Goal: Task Accomplishment & Management: Manage account settings

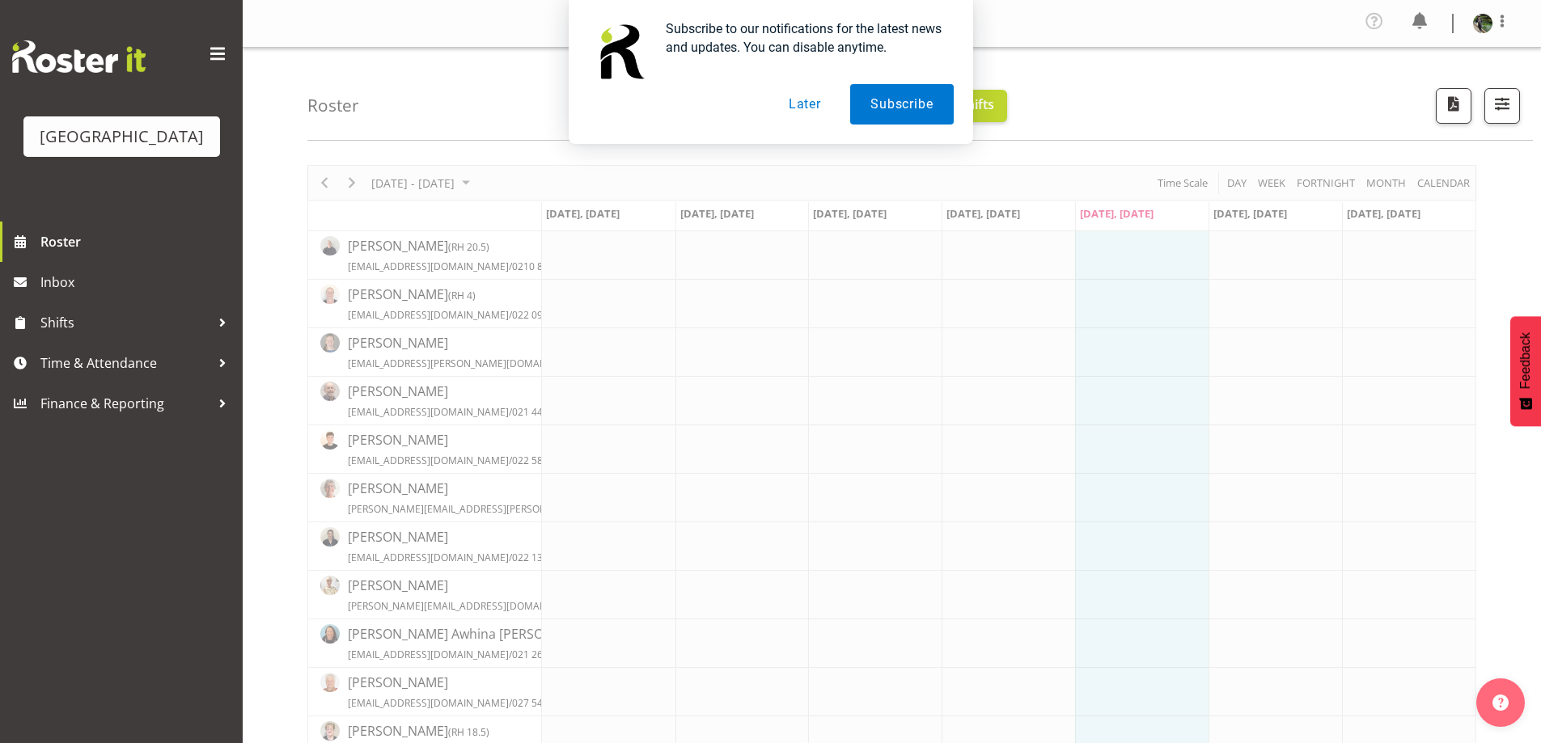
click at [783, 100] on button "Later" at bounding box center [804, 104] width 73 height 40
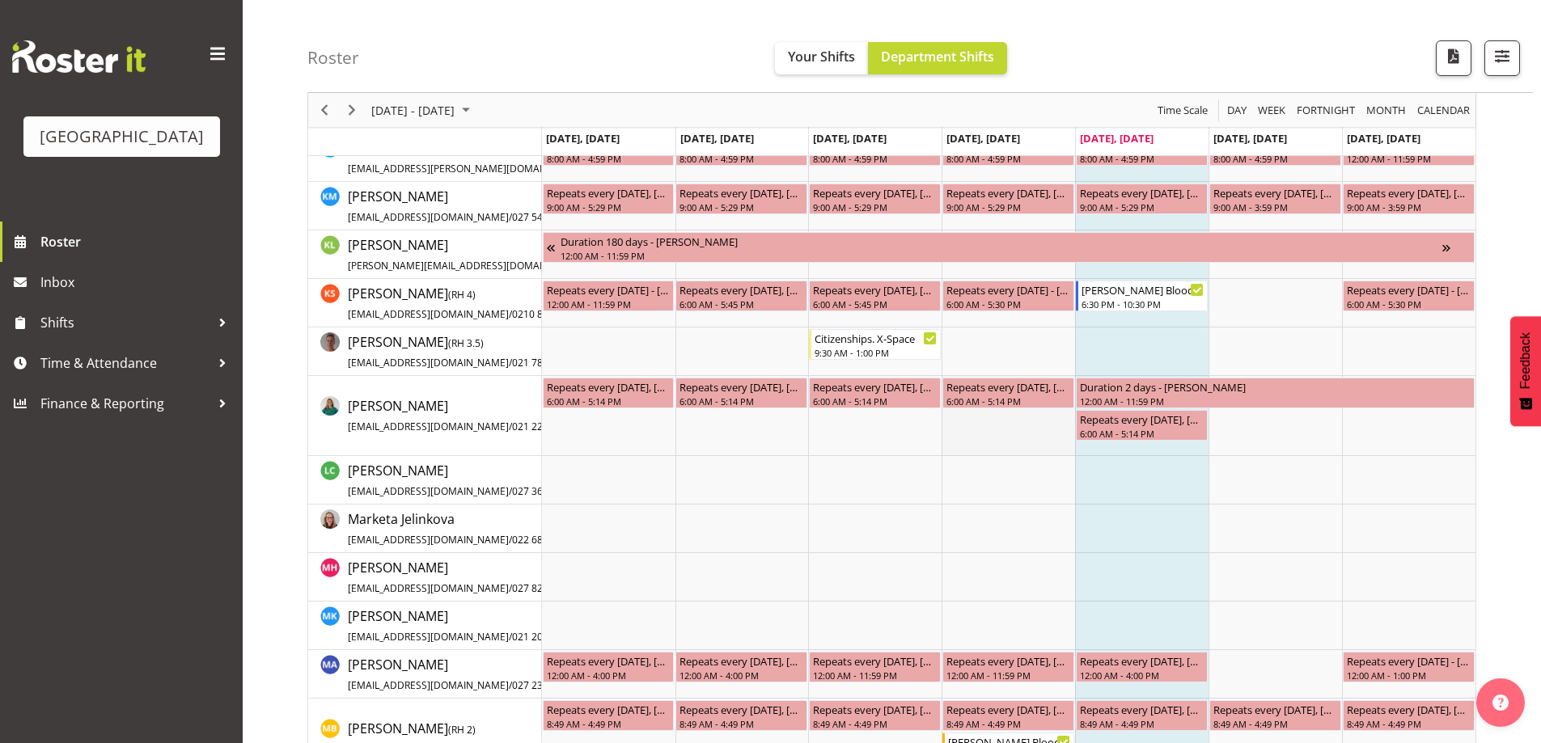
scroll to position [1941, 0]
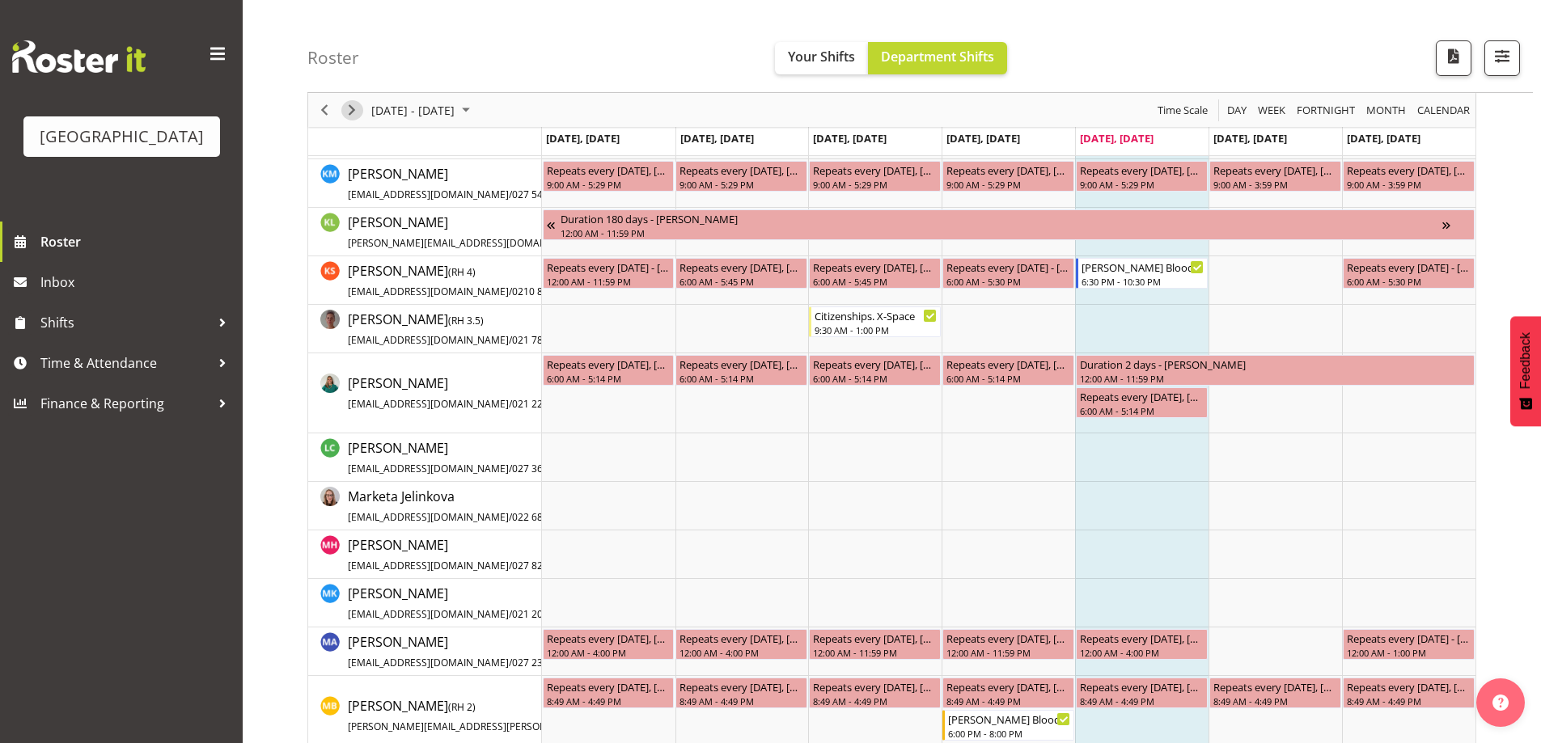
click at [356, 104] on span "Next" at bounding box center [351, 110] width 19 height 20
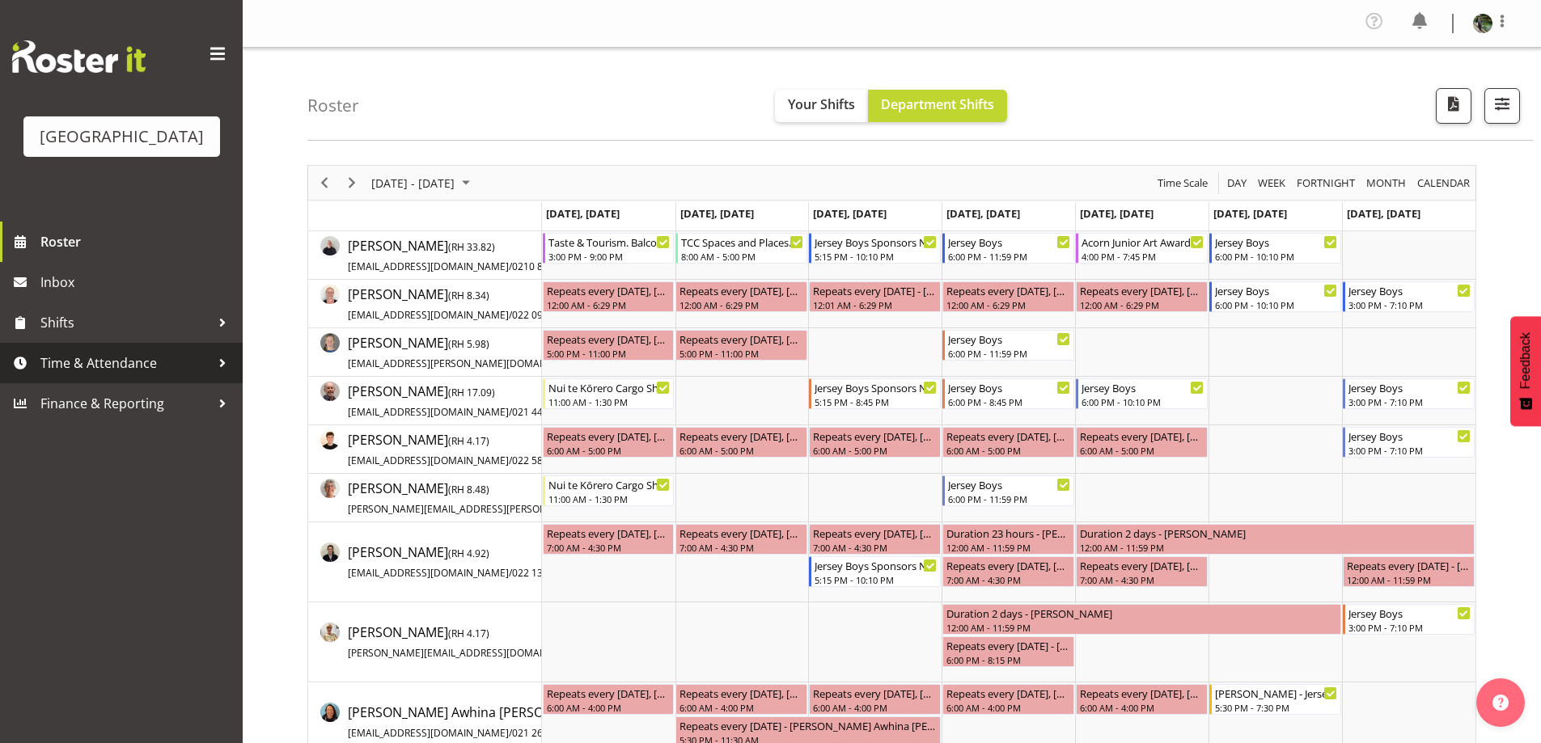
click at [102, 375] on span "Time & Attendance" at bounding box center [125, 363] width 170 height 24
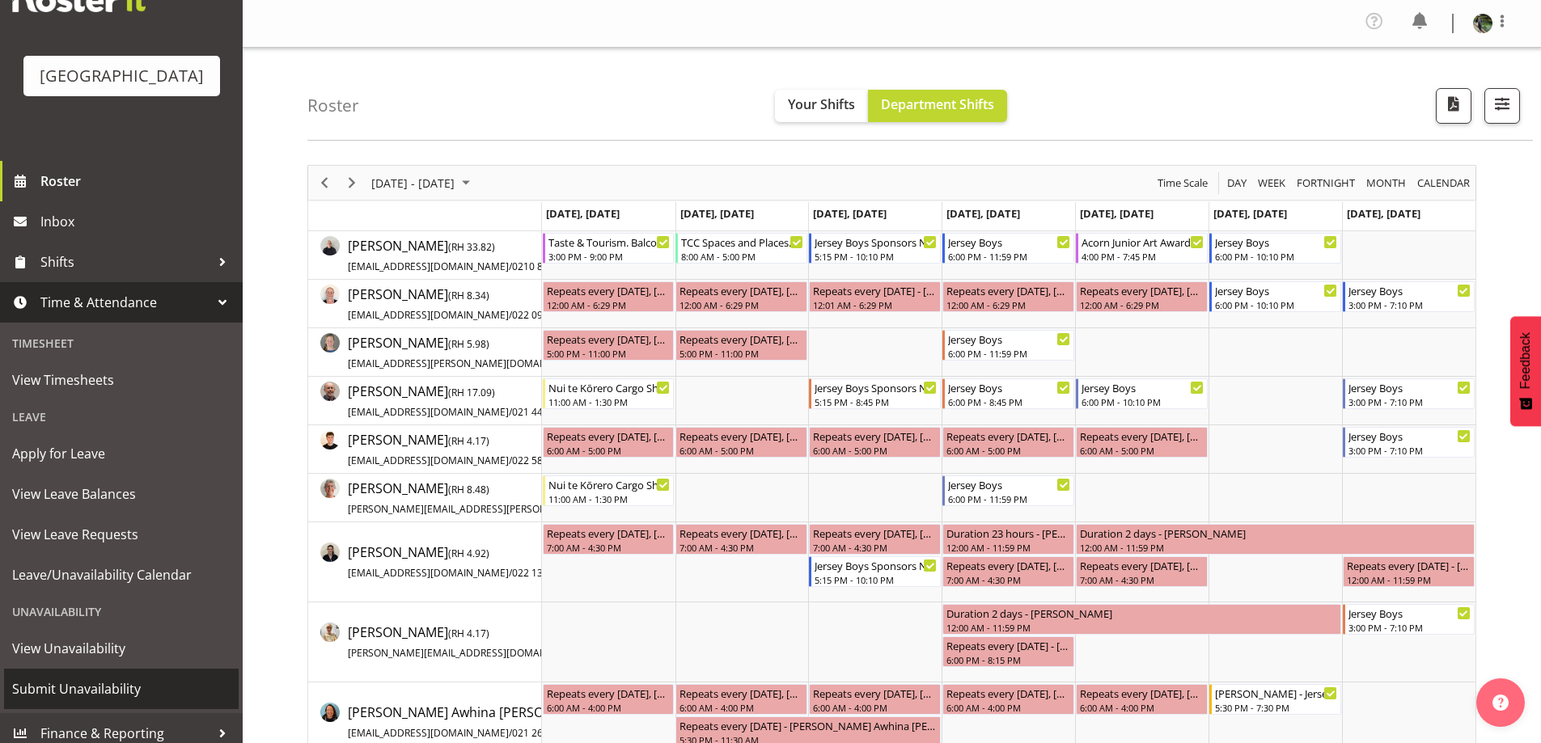
scroll to position [95, 0]
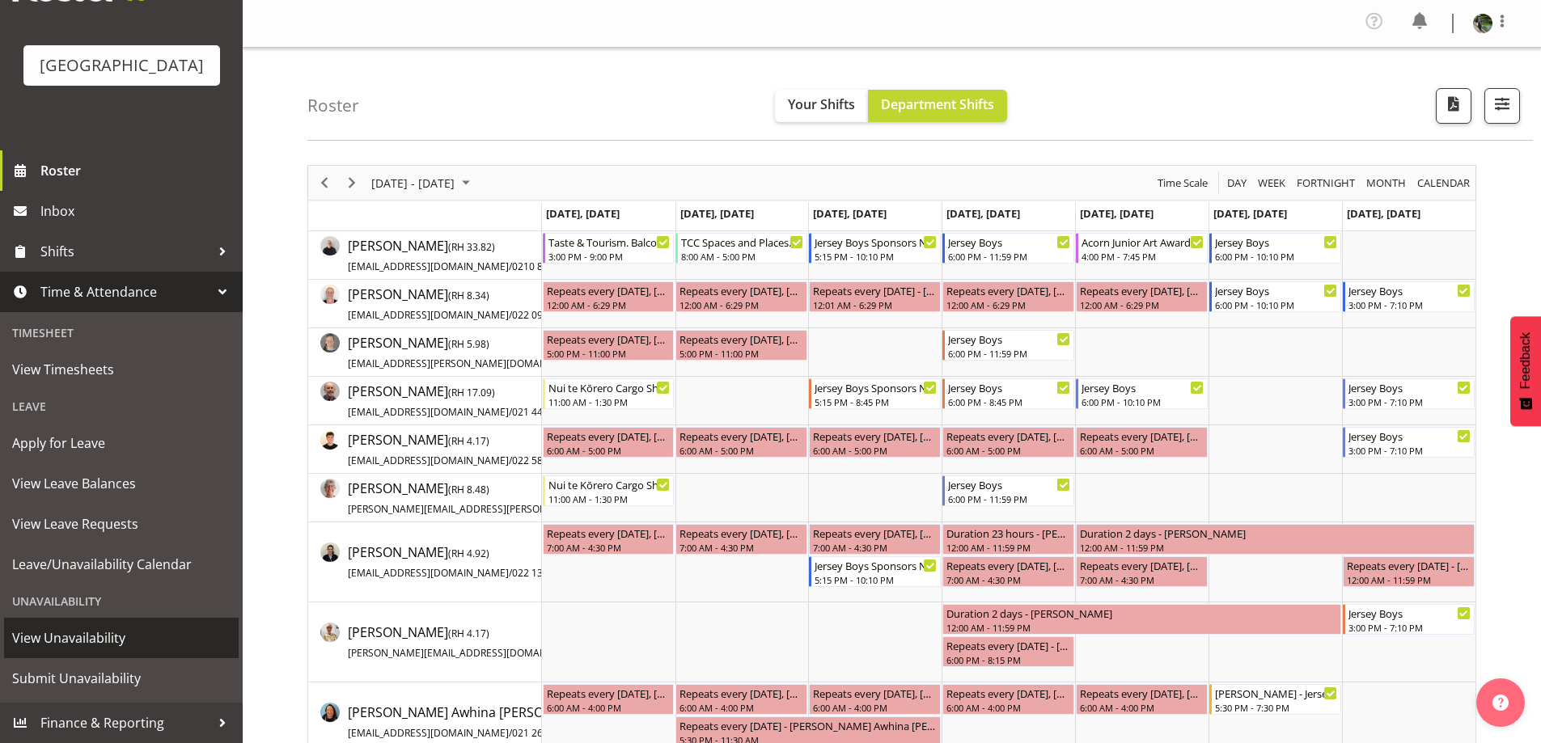
click at [116, 636] on span "View Unavailability" at bounding box center [121, 638] width 218 height 24
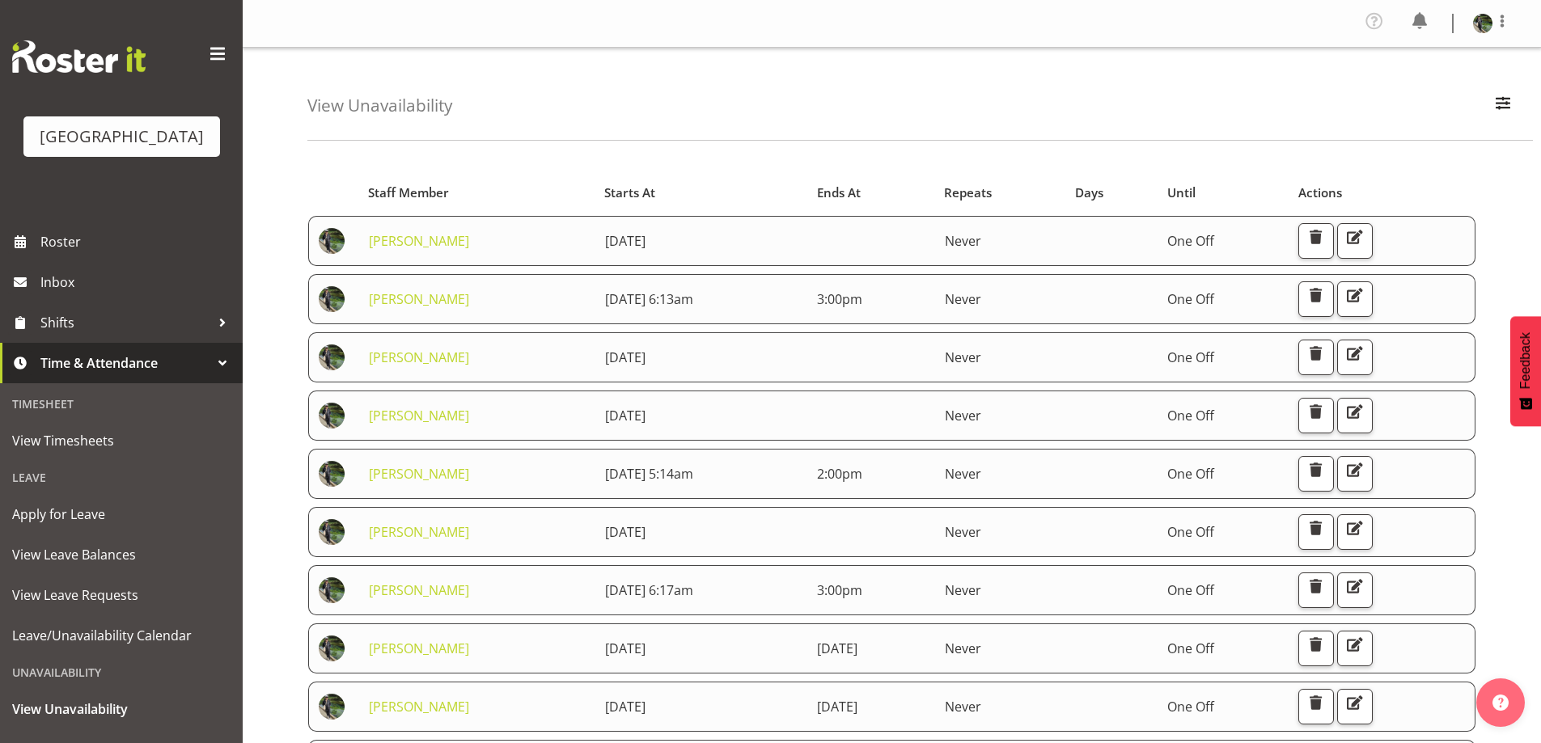
scroll to position [485, 0]
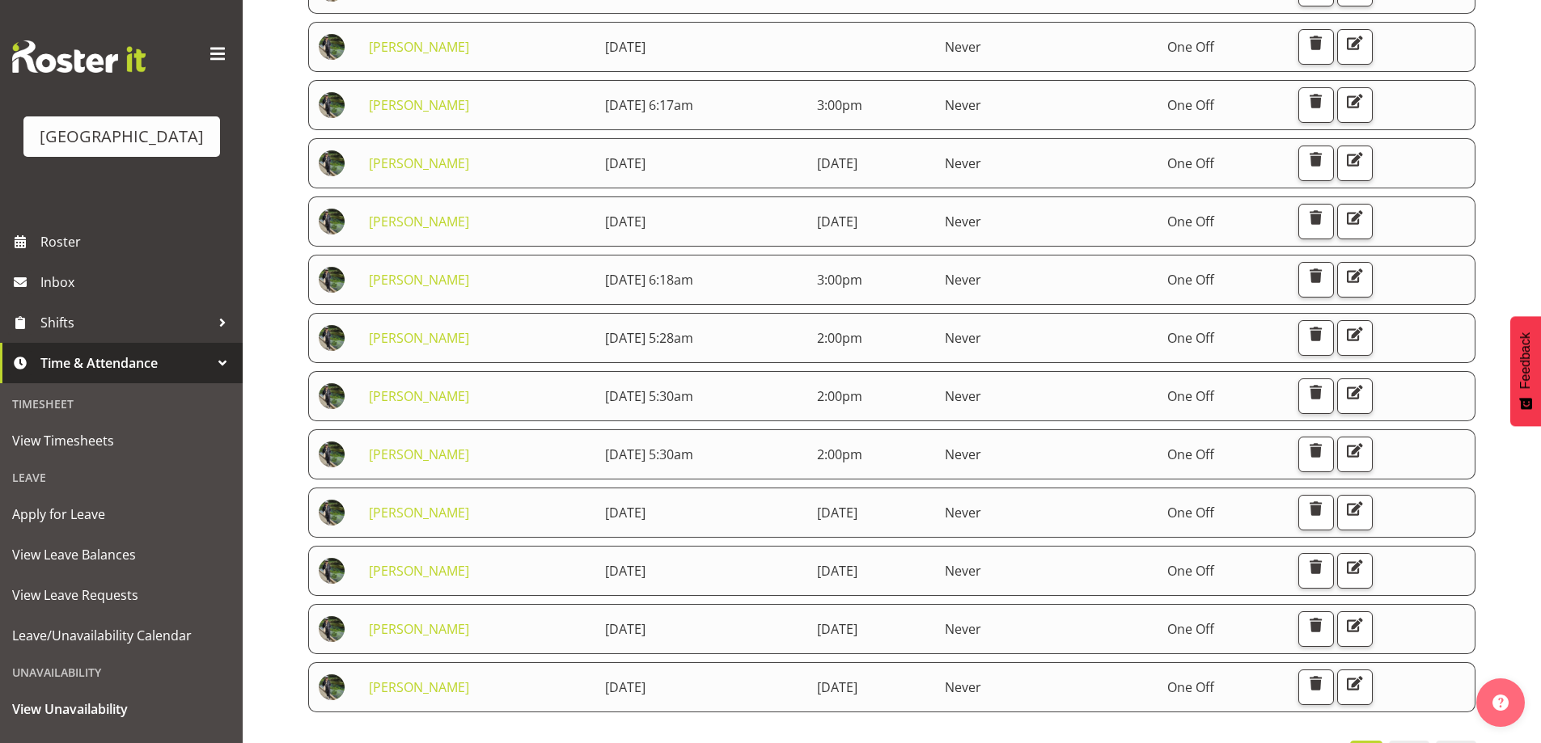
click at [1496, 112] on div "Starts At Staff Member Starts At Ends At Repeats Days Until Actions [PERSON_NAM…" at bounding box center [923, 236] width 1233 height 1137
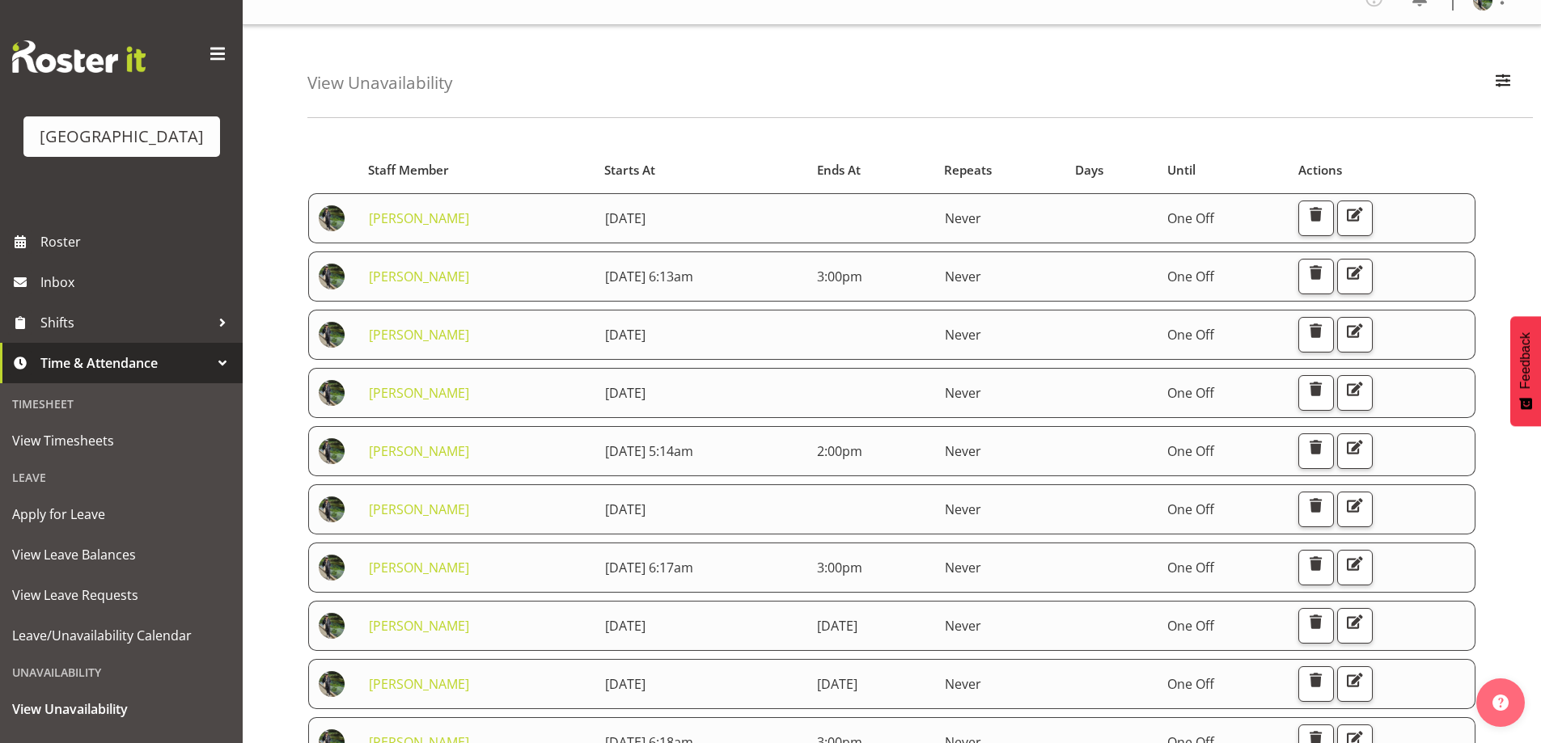
scroll to position [0, 0]
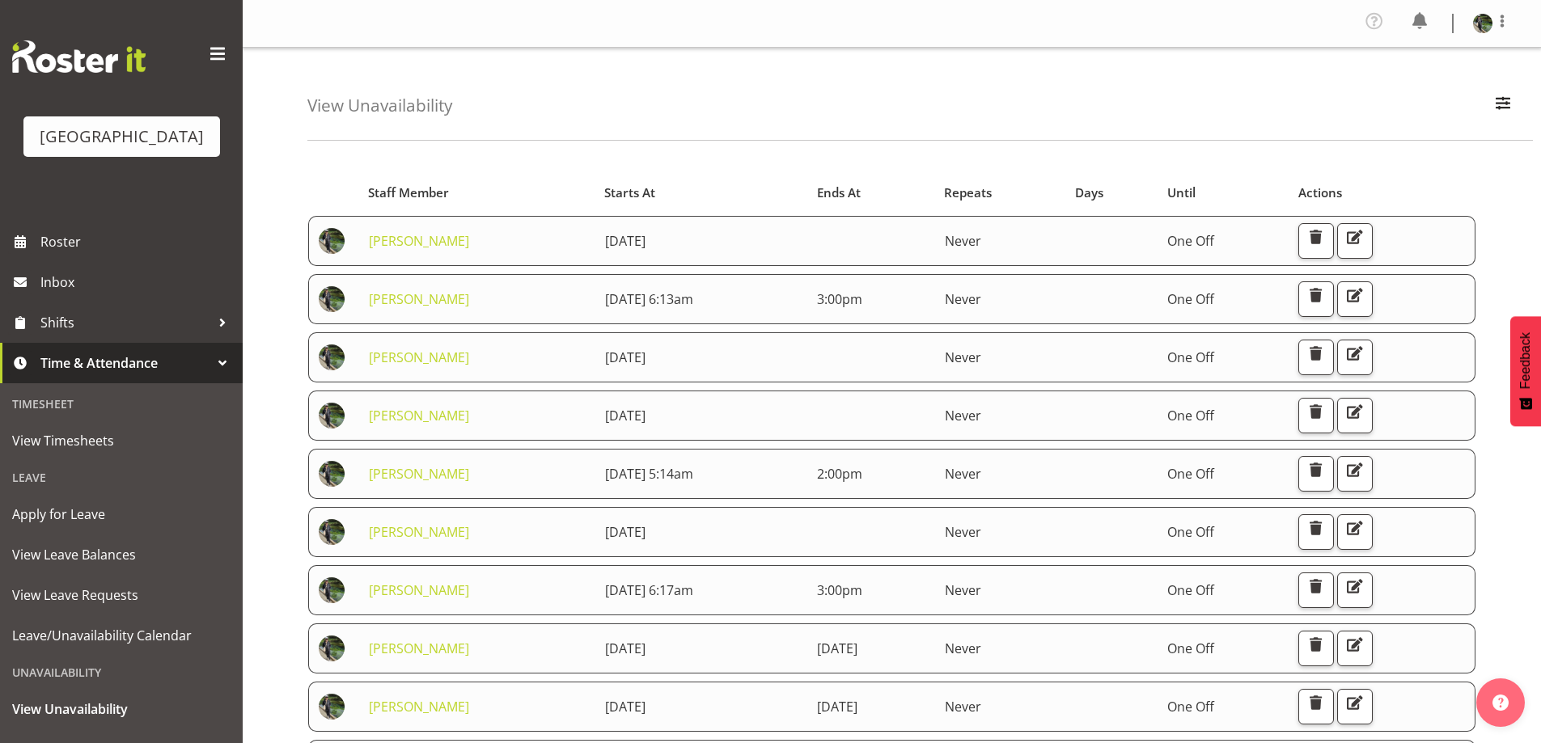
click at [892, 319] on td "3:00pm" at bounding box center [871, 299] width 128 height 50
click at [1365, 299] on span "button" at bounding box center [1354, 295] width 21 height 21
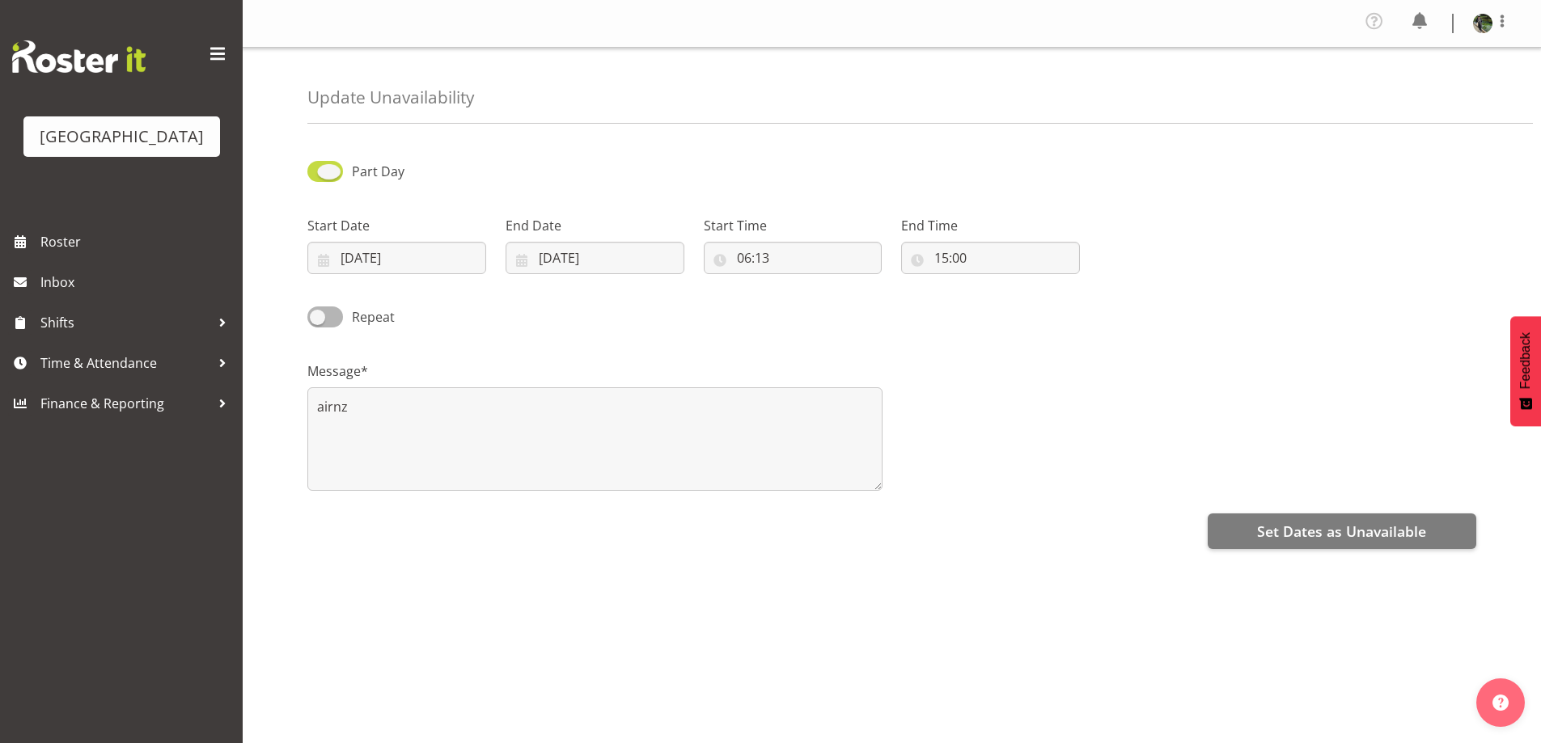
click at [336, 169] on span at bounding box center [325, 171] width 36 height 20
click at [318, 169] on input "Part Day" at bounding box center [312, 171] width 11 height 11
checkbox input "false"
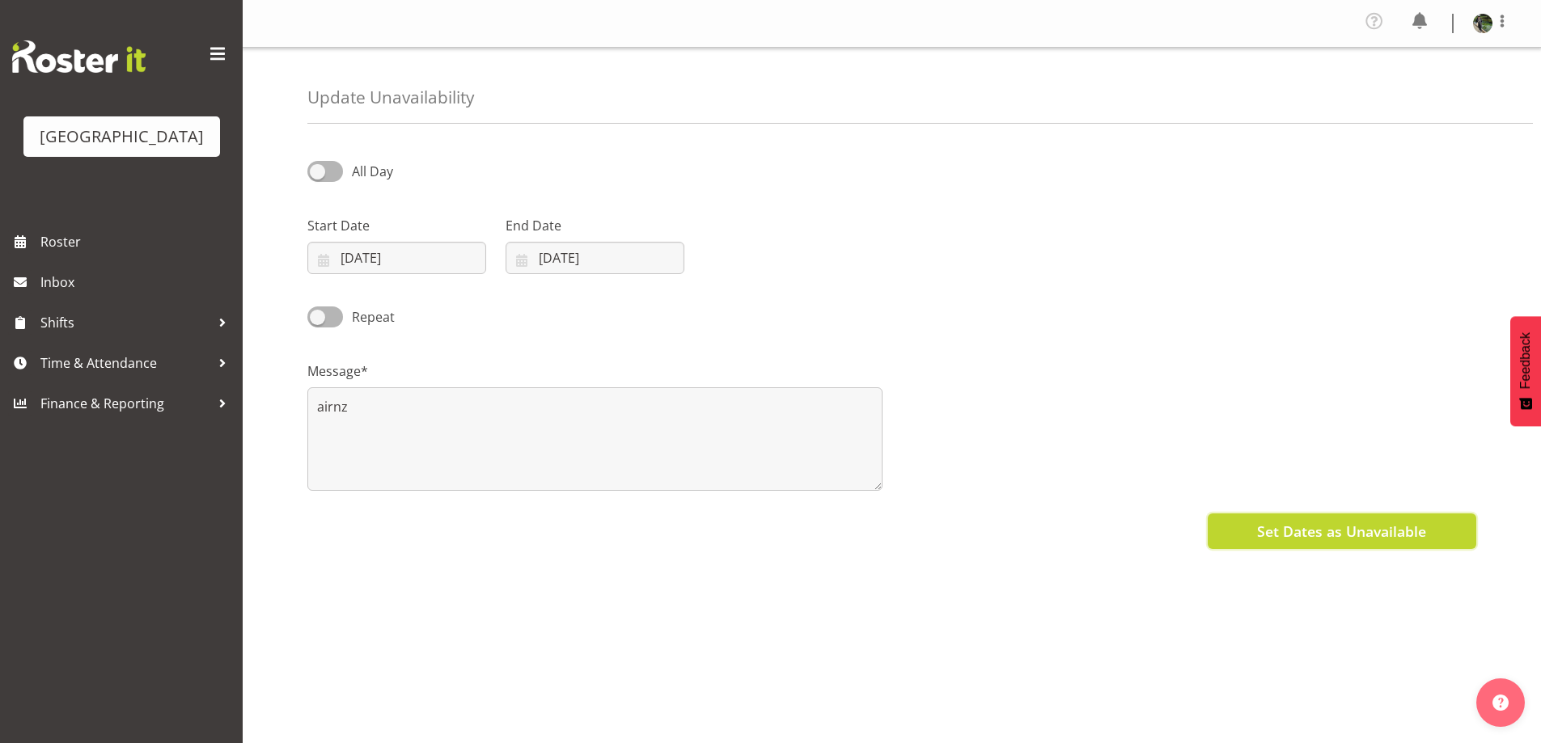
click at [1347, 531] on span "Set Dates as Unavailable" at bounding box center [1341, 531] width 169 height 21
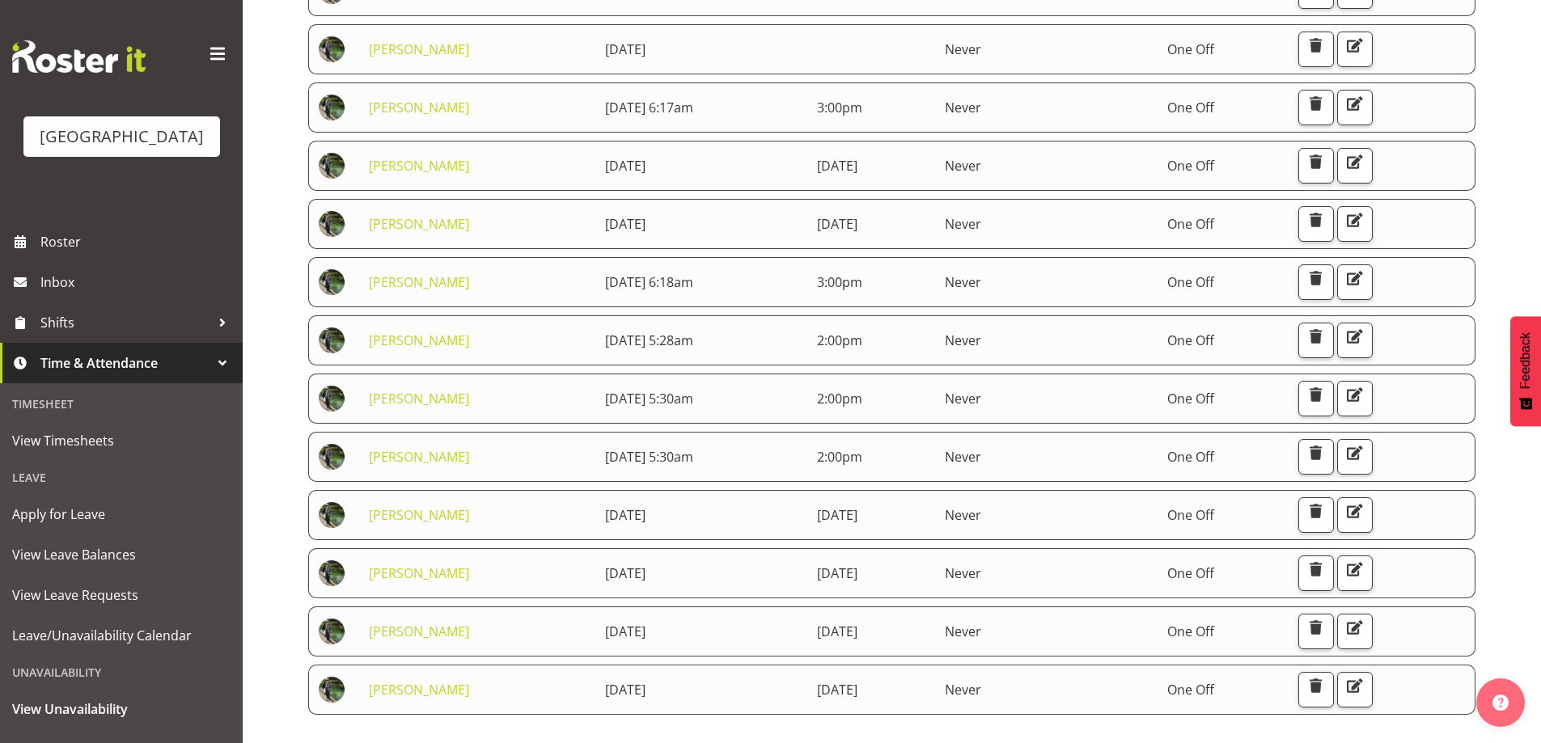
scroll to position [559, 0]
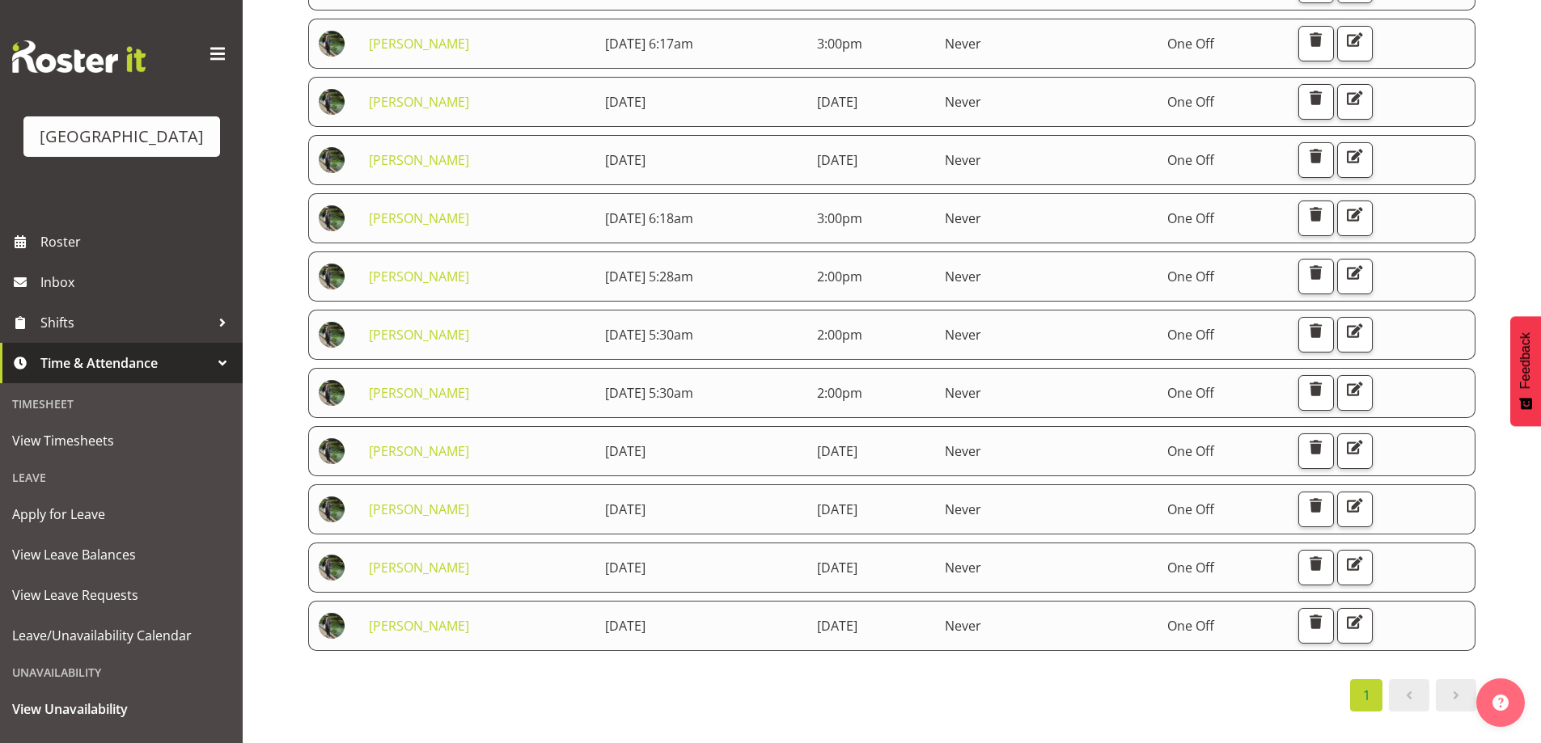
click at [1522, 138] on div "Starts At Staff Member Starts At Ends At Repeats Days Until Actions Renée Hewit…" at bounding box center [923, 174] width 1233 height 1137
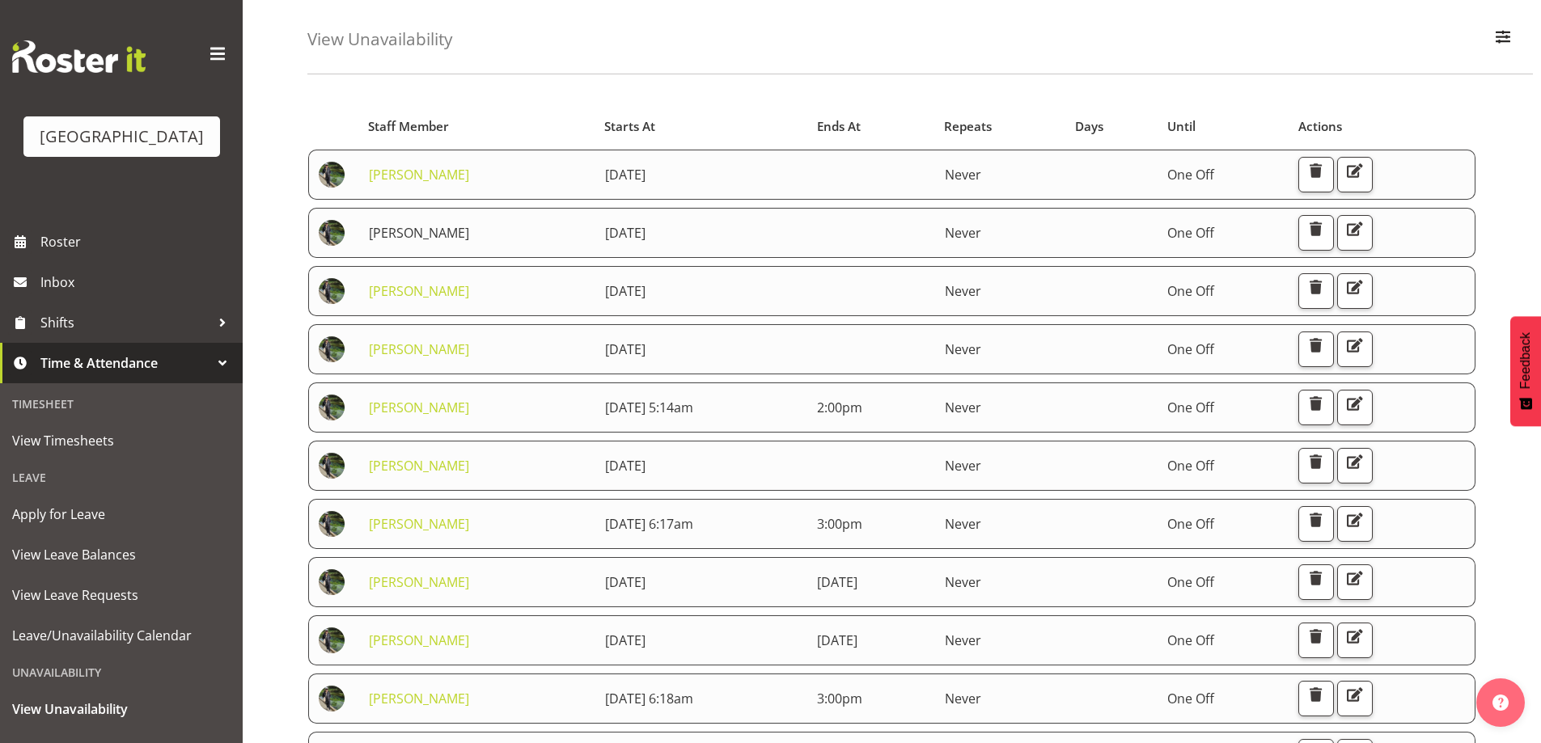
scroll to position [0, 0]
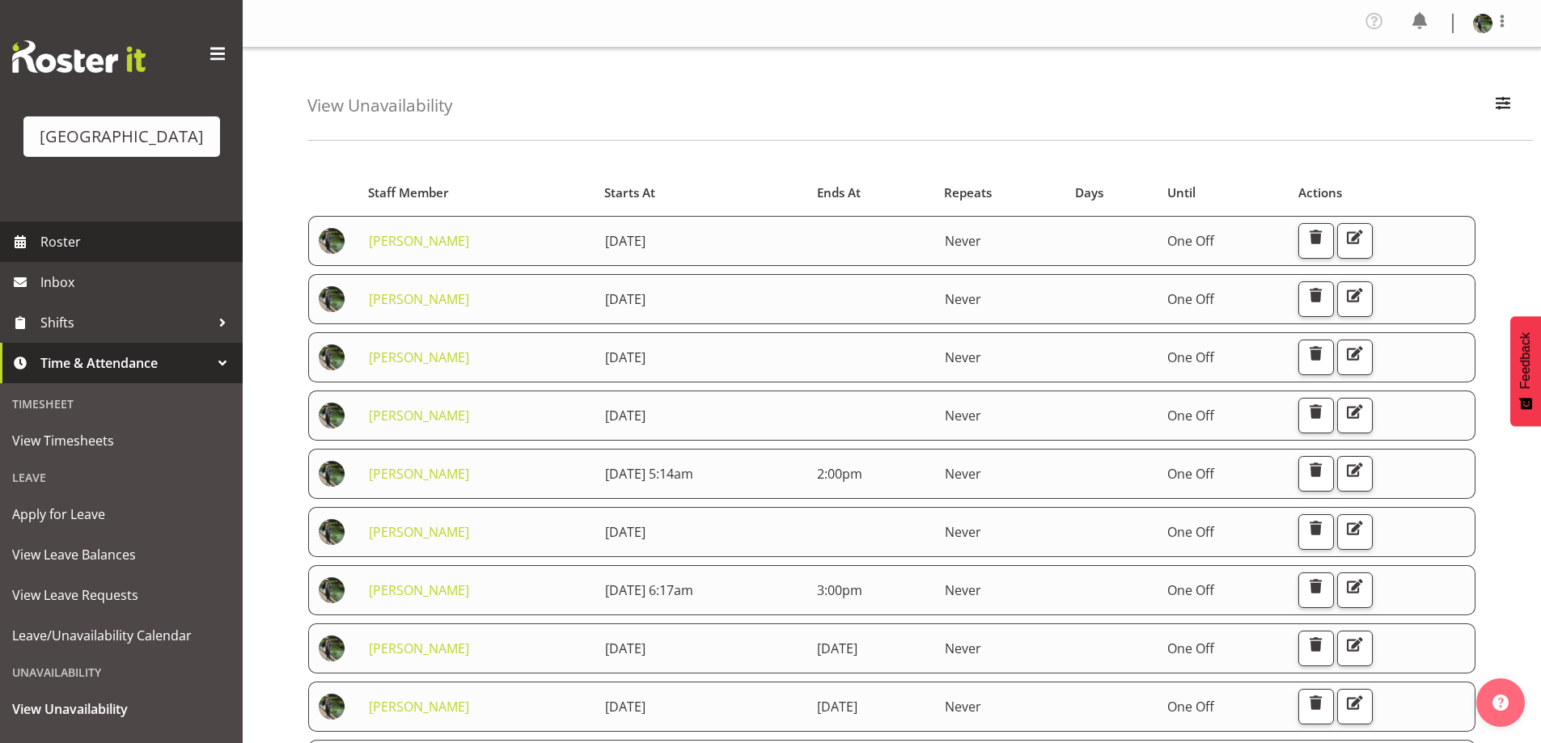
click at [67, 262] on link "Roster" at bounding box center [121, 242] width 243 height 40
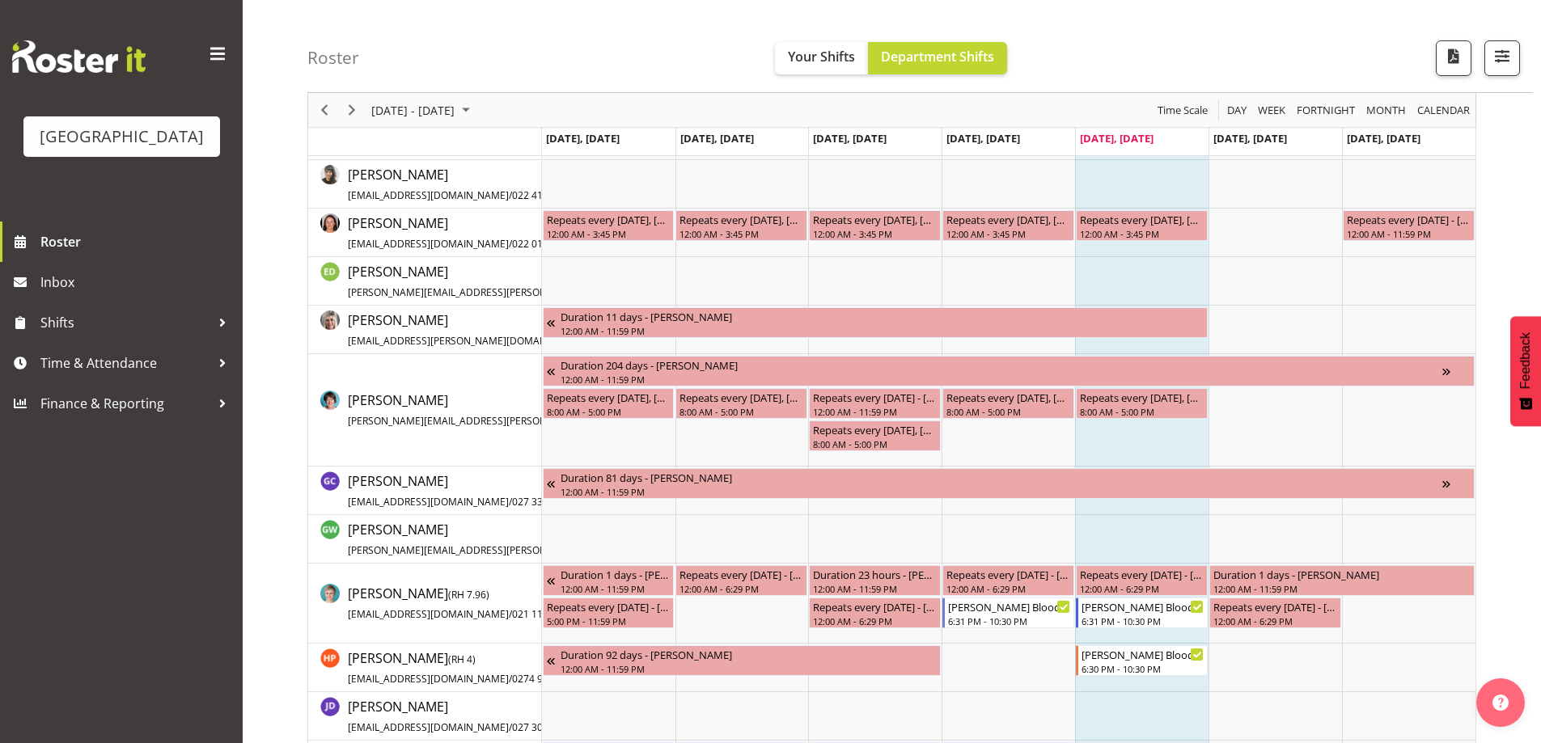
scroll to position [1245, 0]
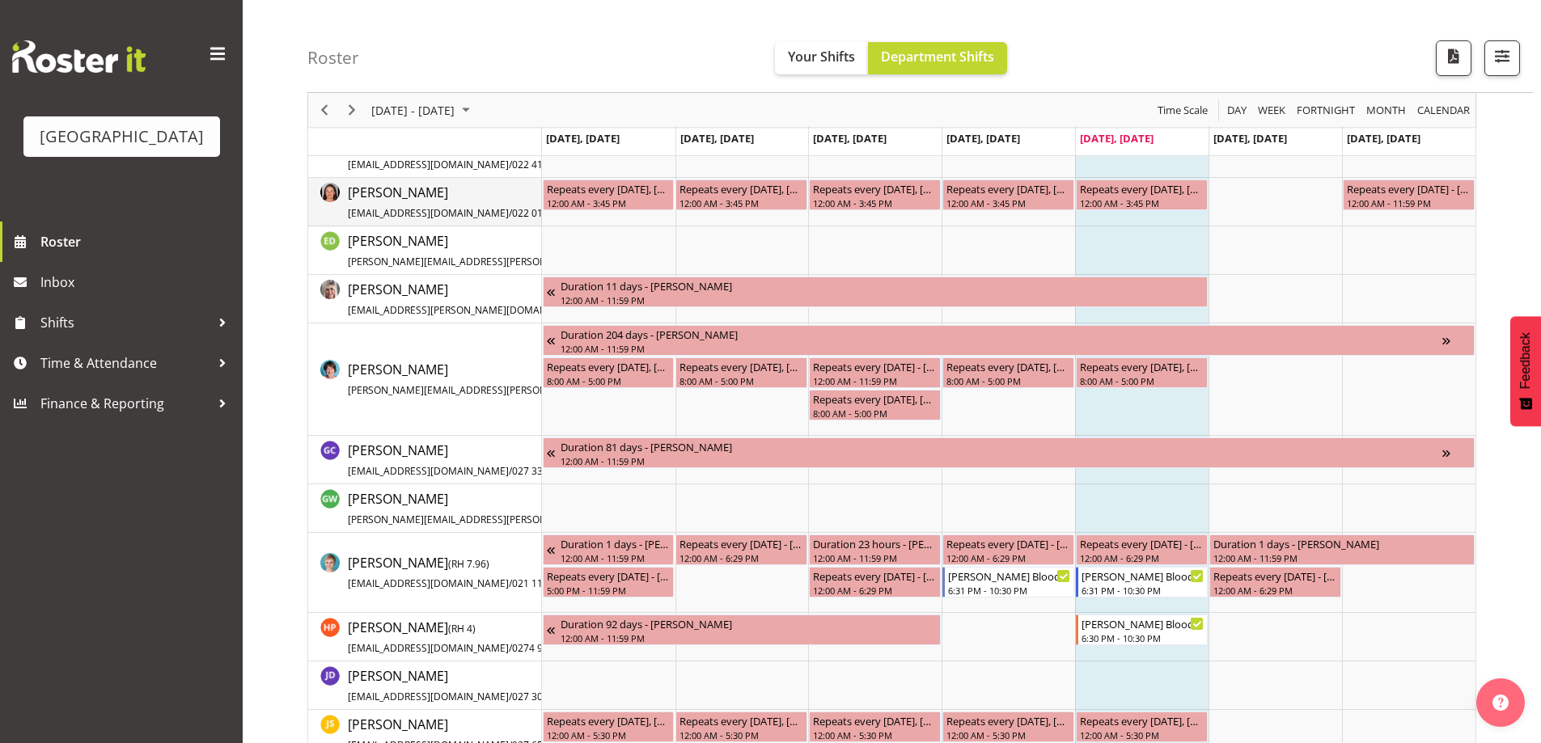
click at [341, 194] on div "[PERSON_NAME] [EMAIL_ADDRESS][DOMAIN_NAME] / 022 010 7037" at bounding box center [446, 202] width 253 height 39
click at [364, 188] on span "[PERSON_NAME] [EMAIL_ADDRESS][DOMAIN_NAME] / 022 010 7037" at bounding box center [461, 202] width 226 height 37
